Goal: Task Accomplishment & Management: Manage account settings

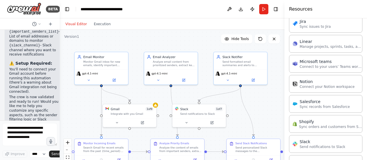
click at [286, 110] on div "BETA Hello! I'm the CrewAI assistant. What kind of automation do you want to bu…" at bounding box center [183, 80] width 367 height 160
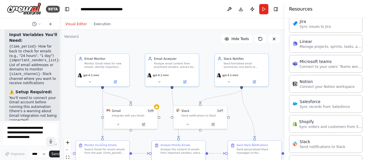
scroll to position [898, 0]
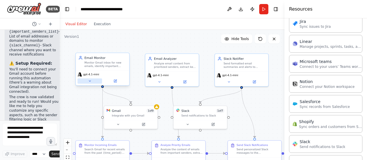
click at [91, 81] on icon at bounding box center [90, 81] width 2 height 1
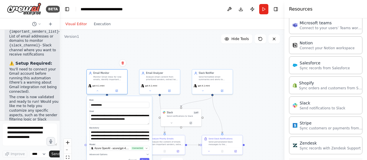
scroll to position [627, 0]
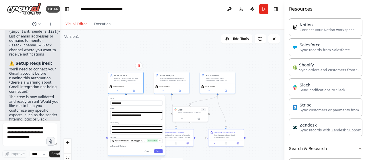
click at [161, 146] on icon "button" at bounding box center [161, 146] width 2 height 1
click at [162, 148] on div "**********" at bounding box center [136, 139] width 57 height 89
click at [160, 148] on div "**********" at bounding box center [136, 139] width 57 height 89
click at [160, 147] on icon "button" at bounding box center [161, 146] width 3 height 3
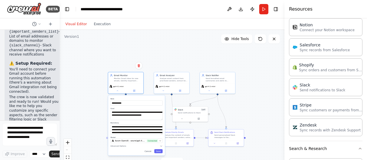
click at [160, 149] on div "**********" at bounding box center [136, 125] width 57 height 60
click at [159, 153] on button "Save" at bounding box center [158, 151] width 8 height 4
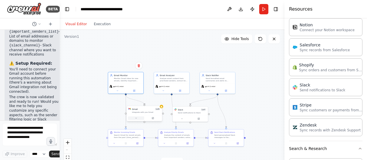
click at [139, 119] on button at bounding box center [136, 118] width 16 height 3
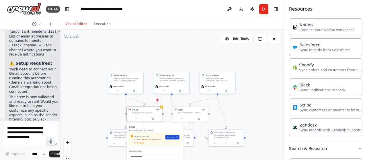
click at [172, 138] on span "Connect" at bounding box center [171, 137] width 8 height 3
click at [176, 131] on p "Integrate with you Gmail" at bounding box center [155, 130] width 52 height 3
click at [212, 145] on div at bounding box center [225, 143] width 35 height 6
click at [215, 145] on div at bounding box center [225, 143] width 35 height 6
click at [215, 143] on icon at bounding box center [214, 143] width 2 height 2
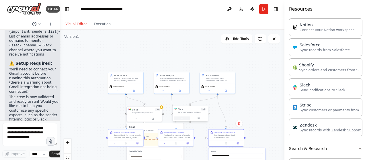
click at [182, 118] on icon at bounding box center [181, 118] width 2 height 2
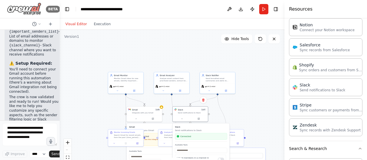
click at [30, 7] on img at bounding box center [24, 9] width 34 height 13
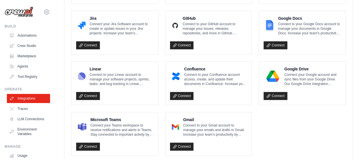
scroll to position [372, 0]
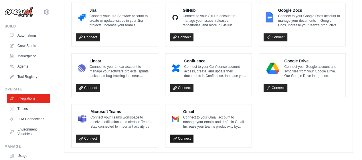
click at [182, 136] on link "Connect" at bounding box center [182, 139] width 24 height 8
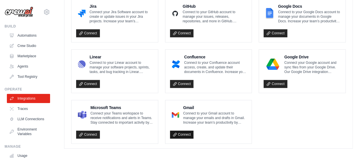
click at [188, 133] on link "Connect" at bounding box center [182, 135] width 24 height 8
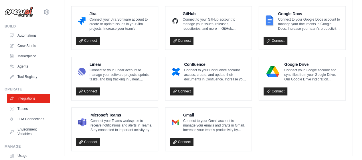
scroll to position [396, 0]
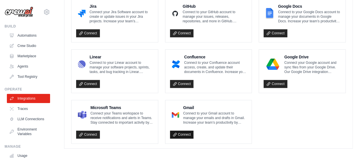
click at [180, 131] on link "Connect" at bounding box center [182, 135] width 24 height 8
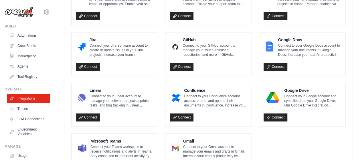
scroll to position [396, 0]
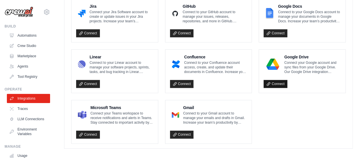
click at [281, 80] on link "Connect" at bounding box center [276, 84] width 24 height 8
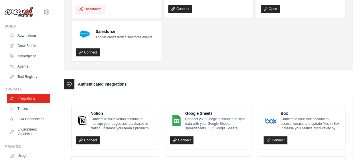
scroll to position [86, 0]
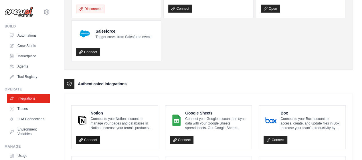
click at [92, 137] on link "Connect" at bounding box center [88, 140] width 24 height 8
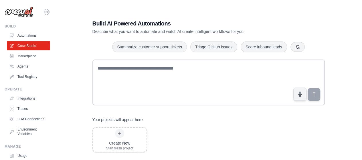
click at [43, 11] on icon at bounding box center [46, 12] width 7 height 7
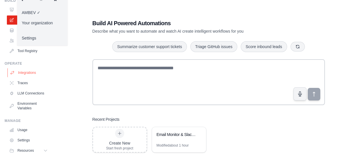
scroll to position [45, 0]
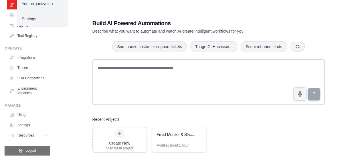
click at [31, 149] on span "Logout" at bounding box center [30, 150] width 11 height 5
